Goal: Information Seeking & Learning: Learn about a topic

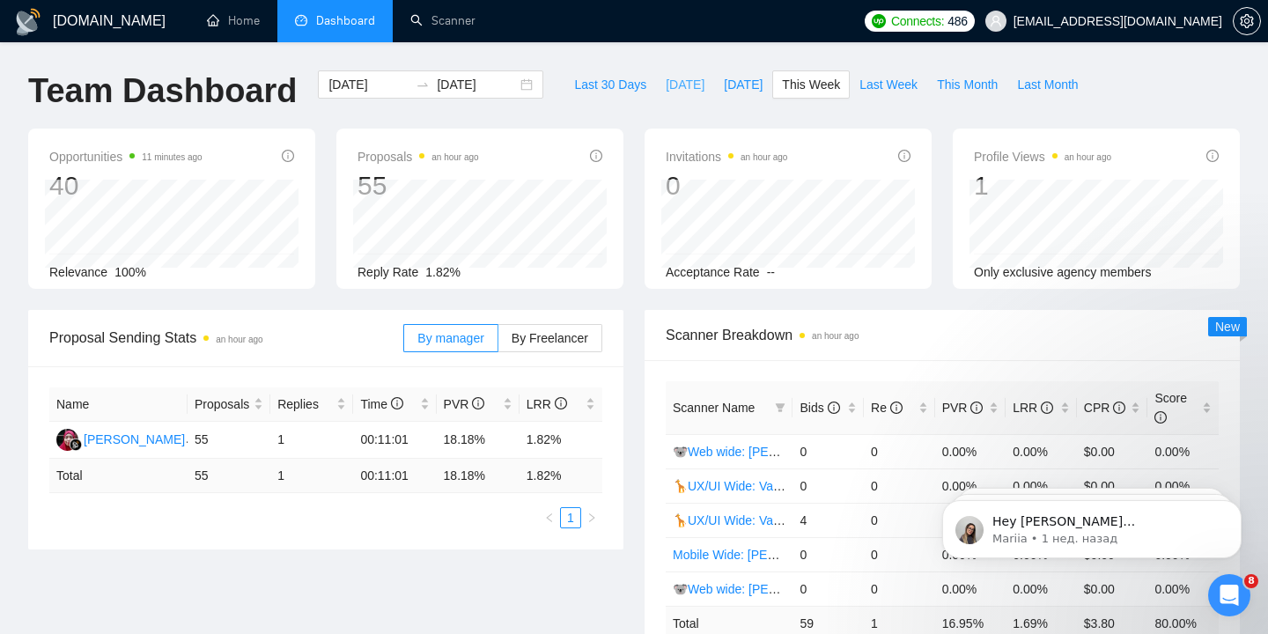
click at [669, 93] on span "[DATE]" at bounding box center [685, 84] width 39 height 19
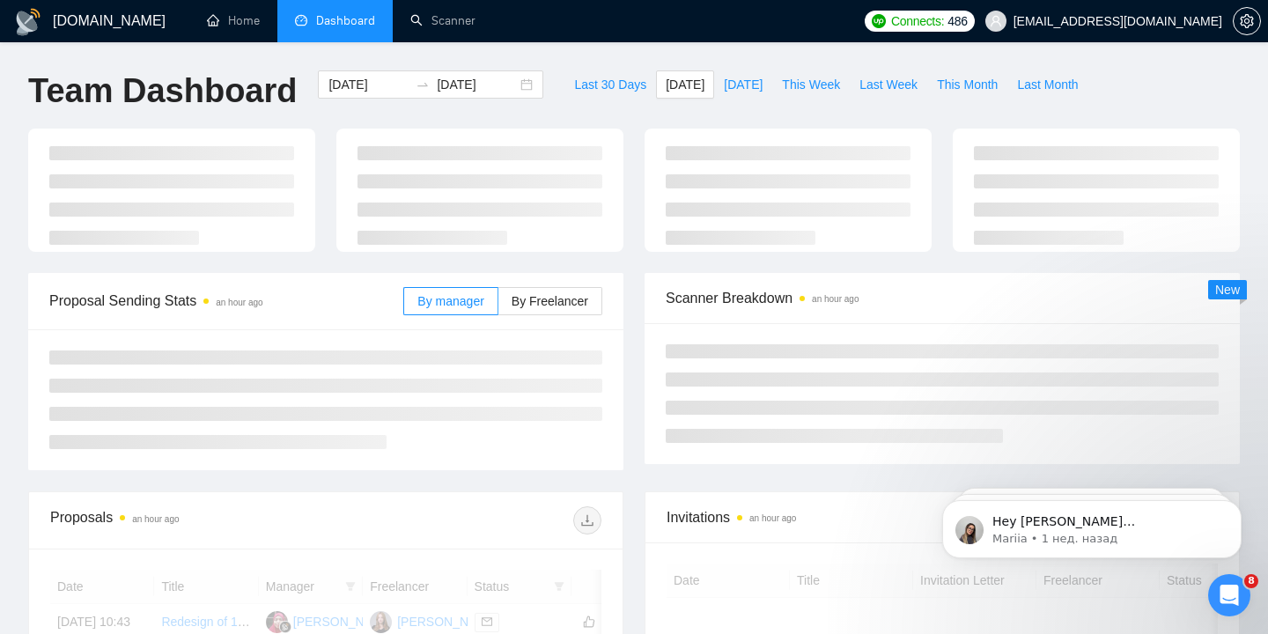
type input "2025-10-14"
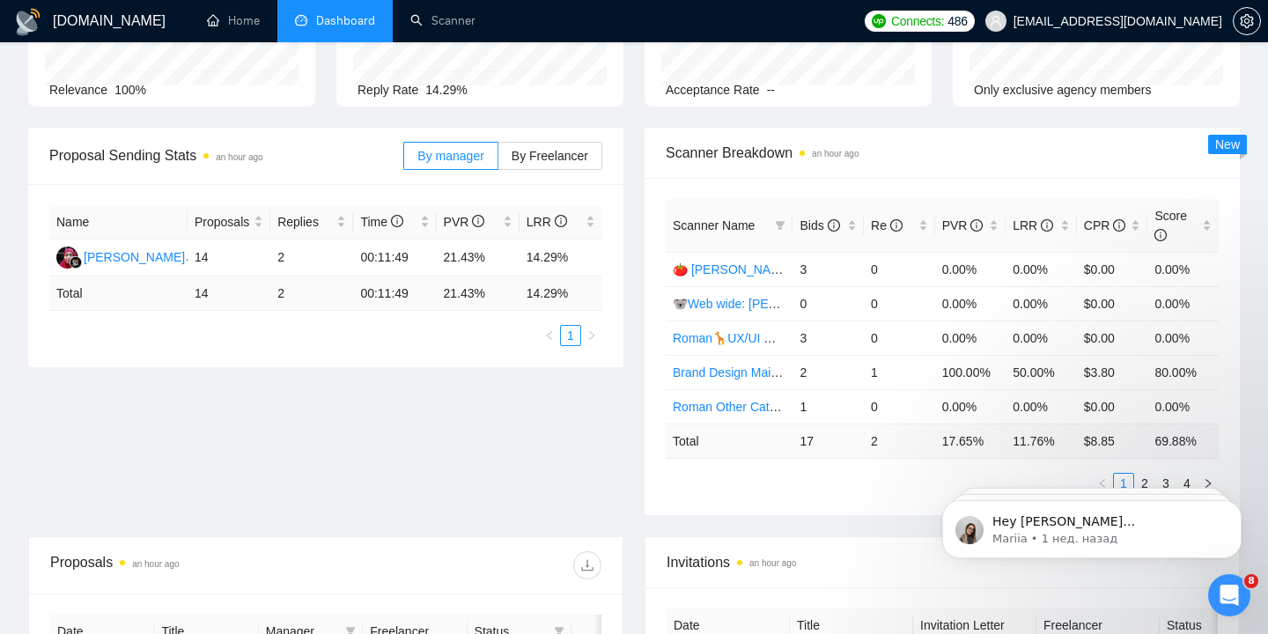
scroll to position [166, 0]
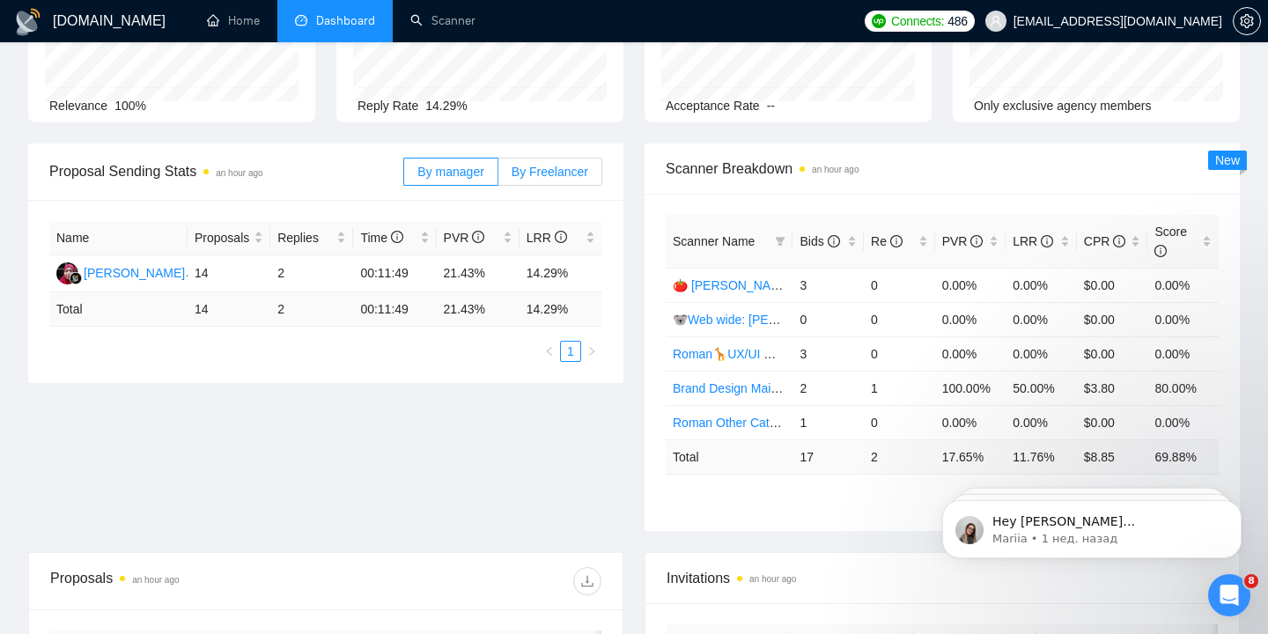
click at [567, 171] on span "By Freelancer" at bounding box center [549, 172] width 77 height 14
click at [498, 176] on input "By Freelancer" at bounding box center [498, 176] width 0 height 0
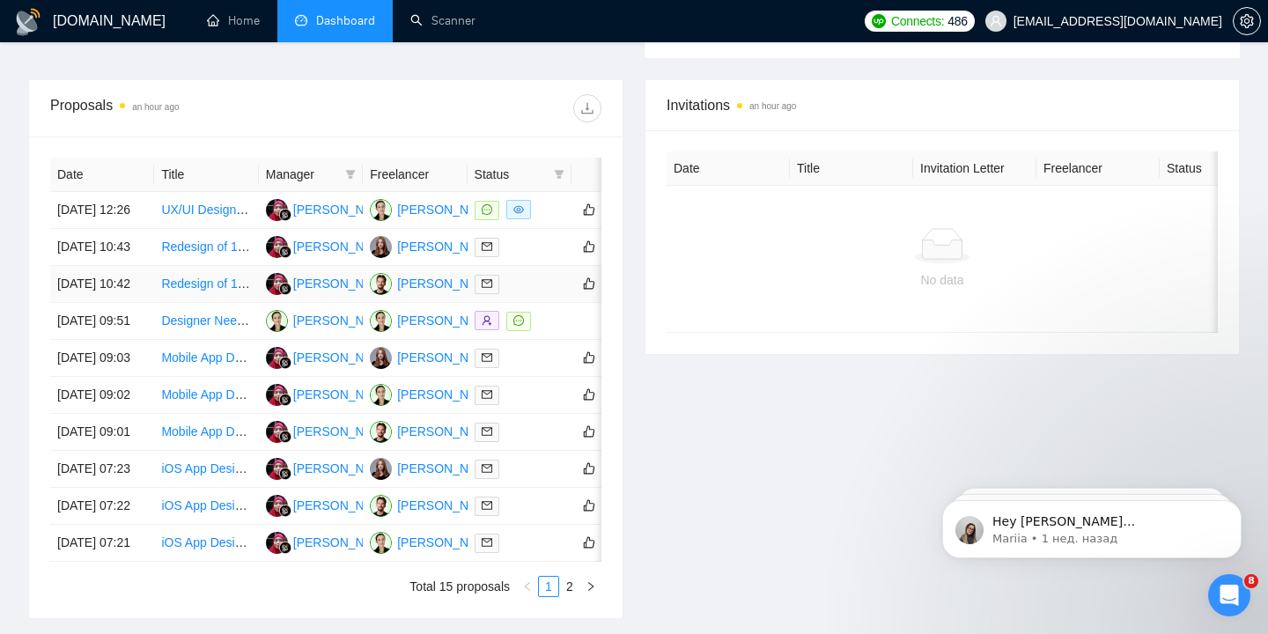
scroll to position [640, 0]
click at [212, 216] on link "UX/UI Designer Needed for App and Web Portal Redesign" at bounding box center [320, 209] width 319 height 14
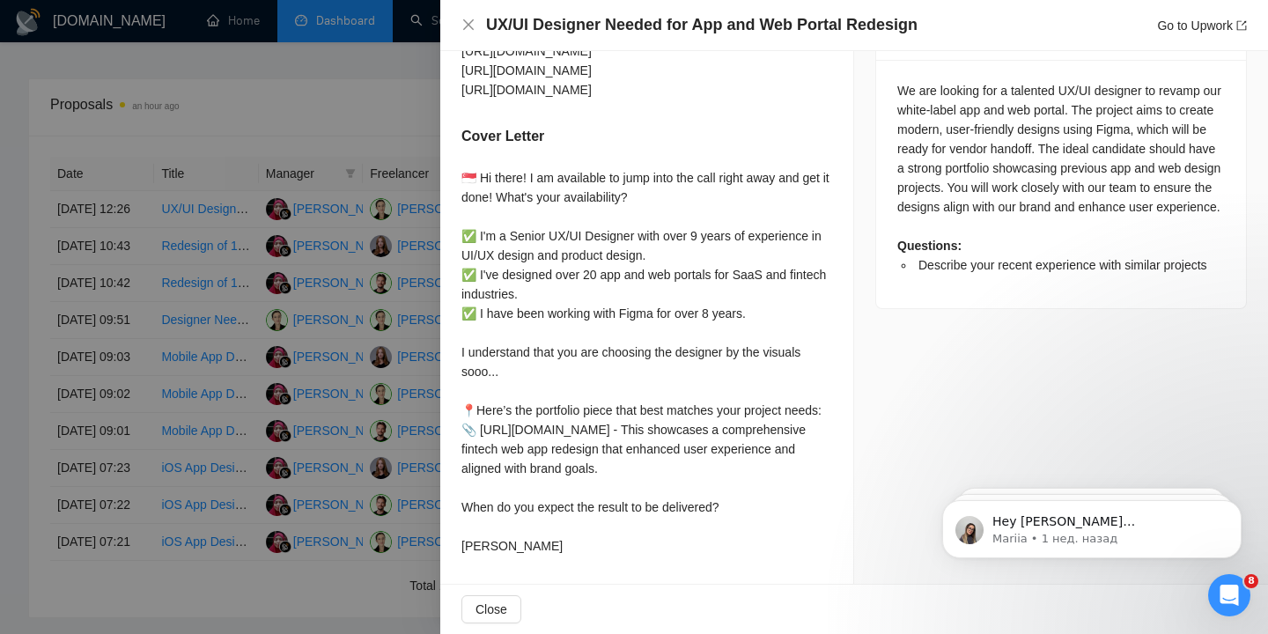
scroll to position [967, 0]
click at [467, 26] on icon "close" at bounding box center [468, 24] width 11 height 11
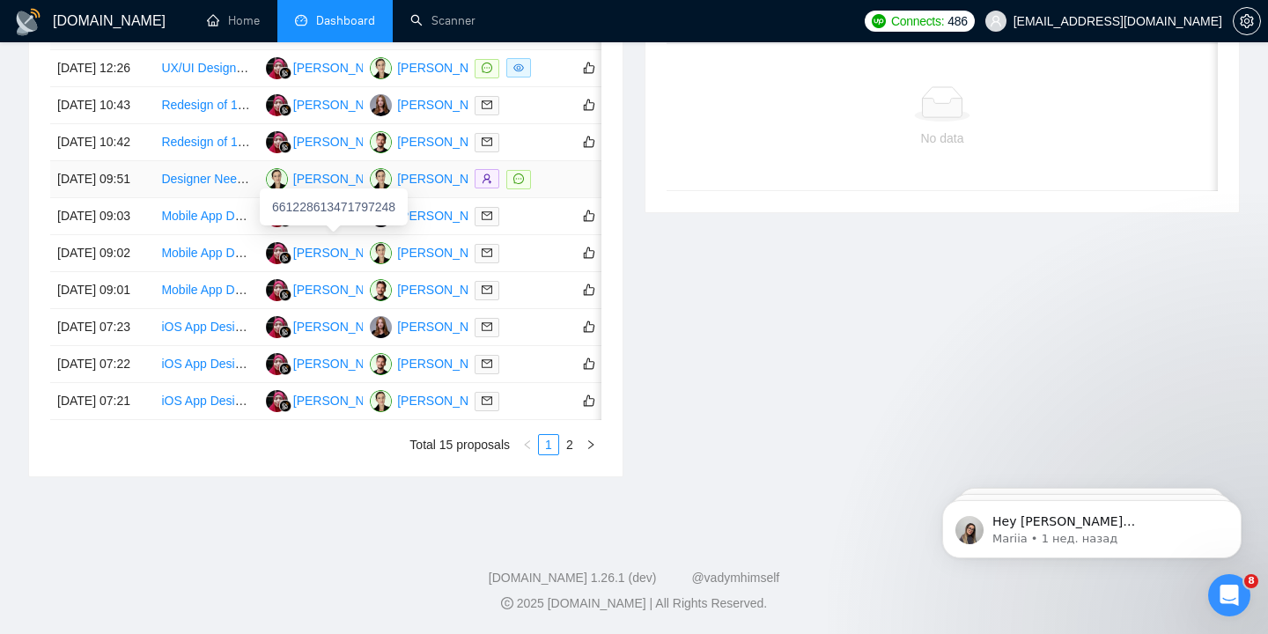
scroll to position [793, 0]
